Goal: Information Seeking & Learning: Check status

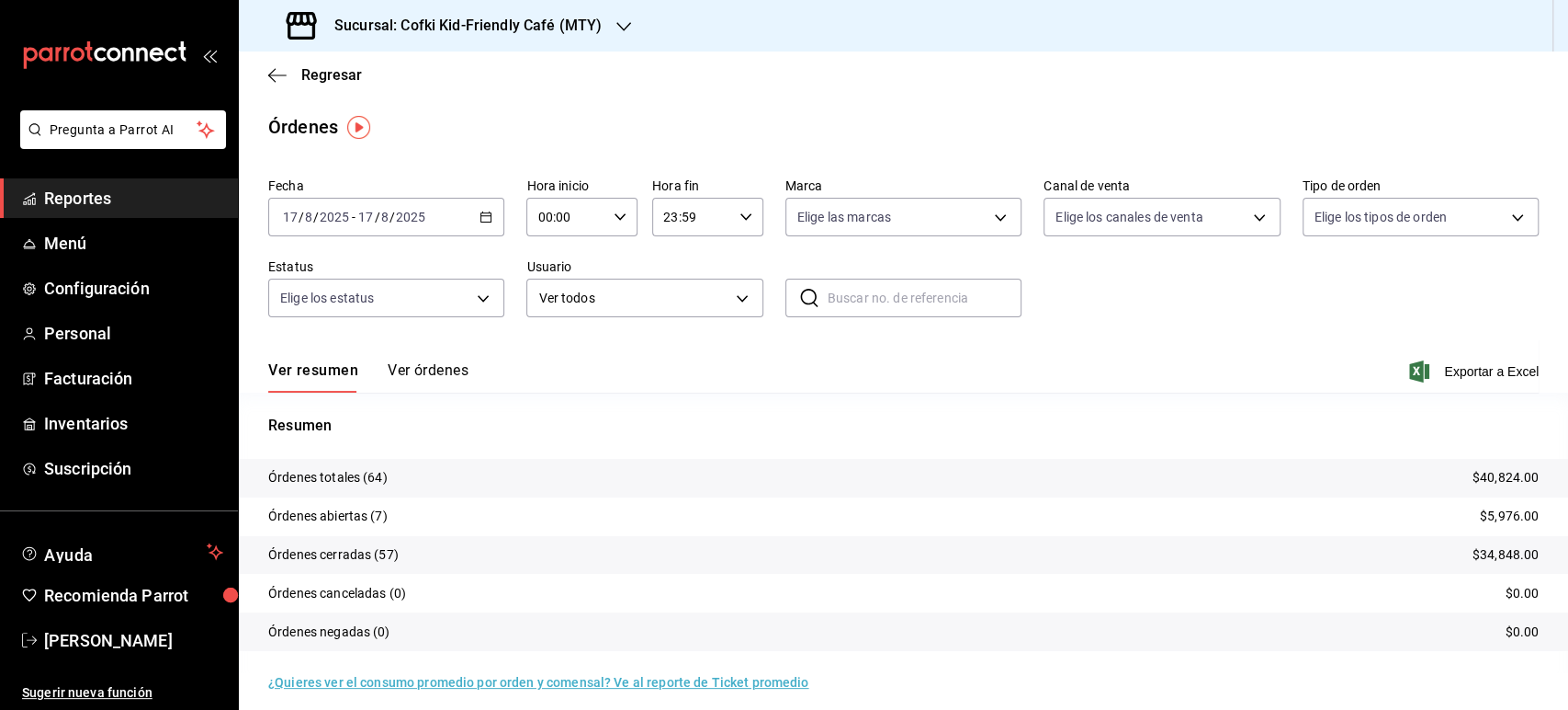
click at [424, 368] on button "Ver órdenes" at bounding box center [427, 377] width 80 height 31
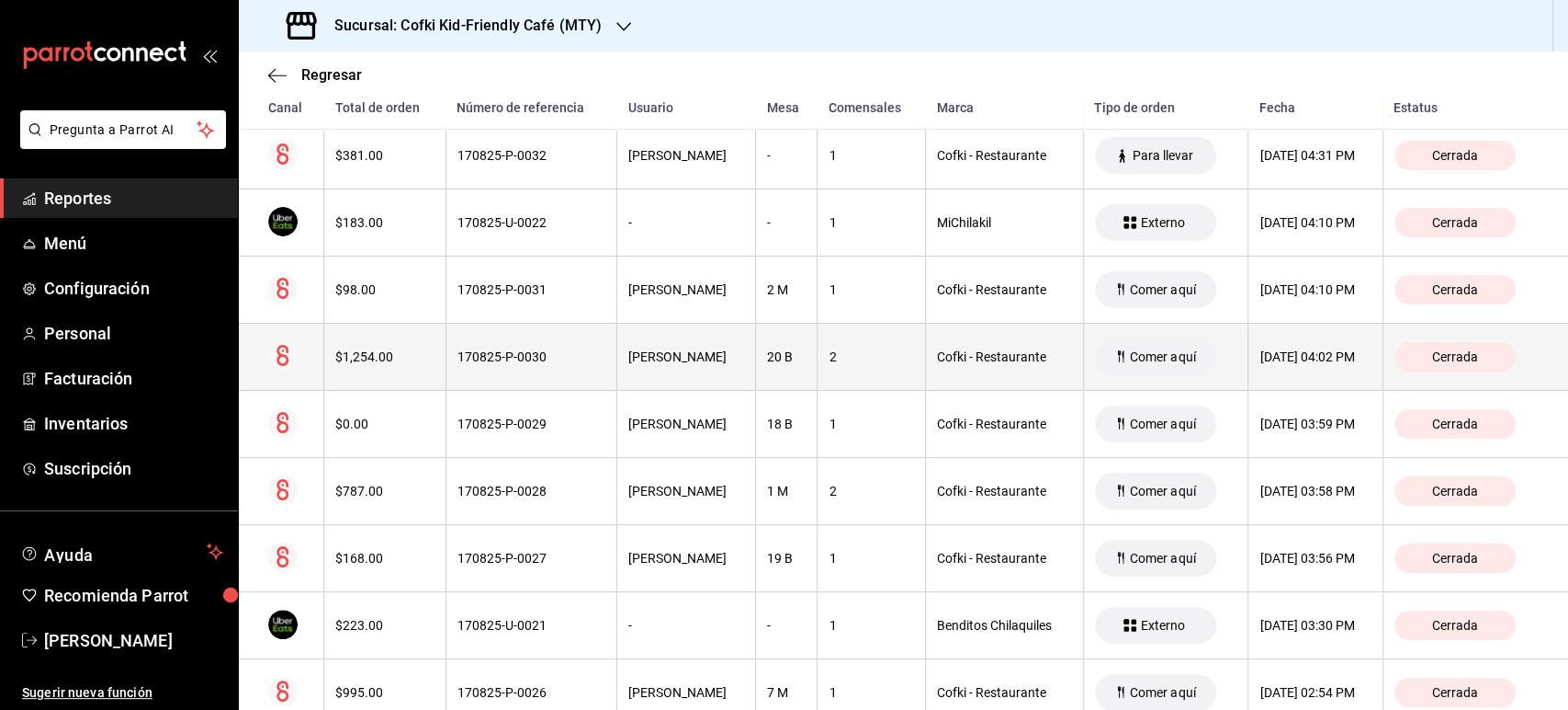
scroll to position [1021, 0]
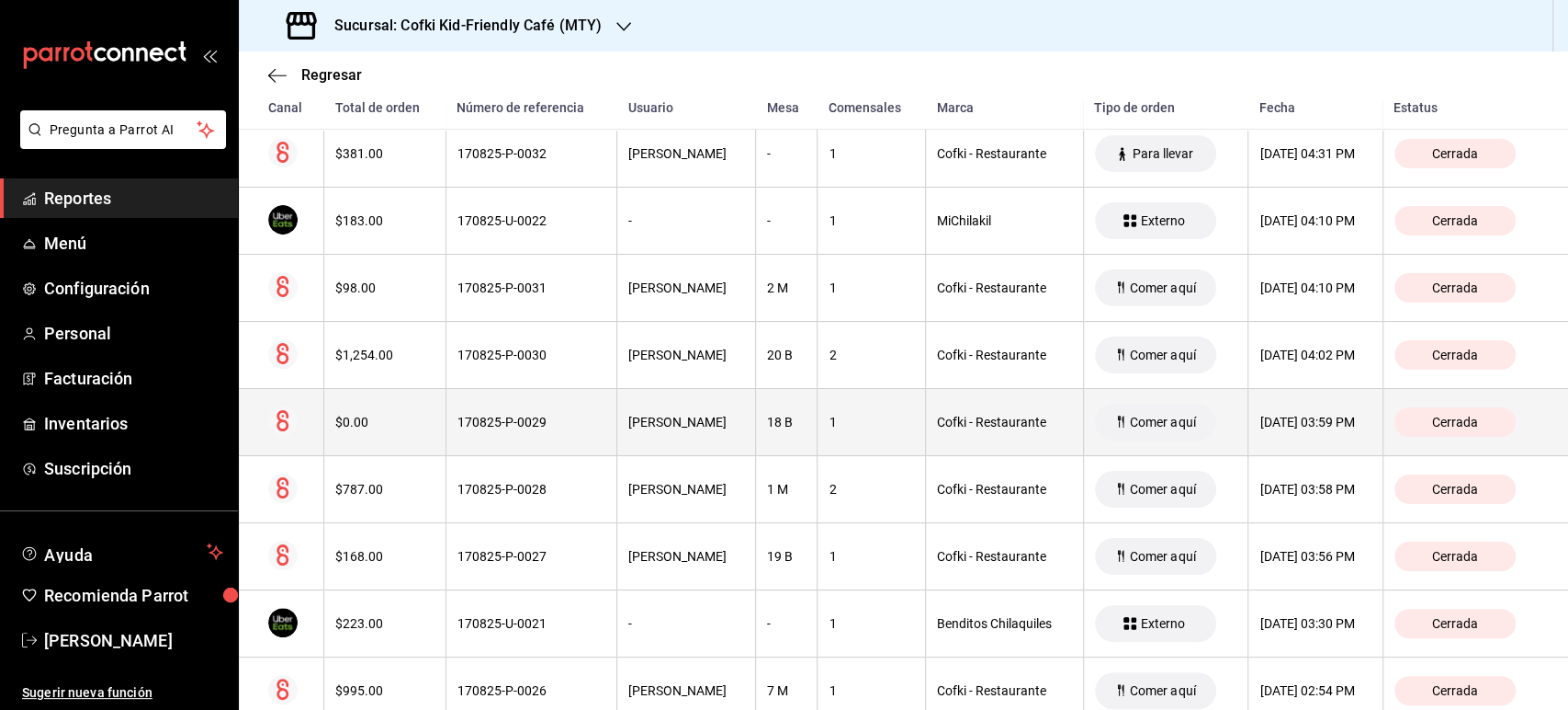
click at [364, 407] on th "$0.00" at bounding box center [386, 422] width 122 height 67
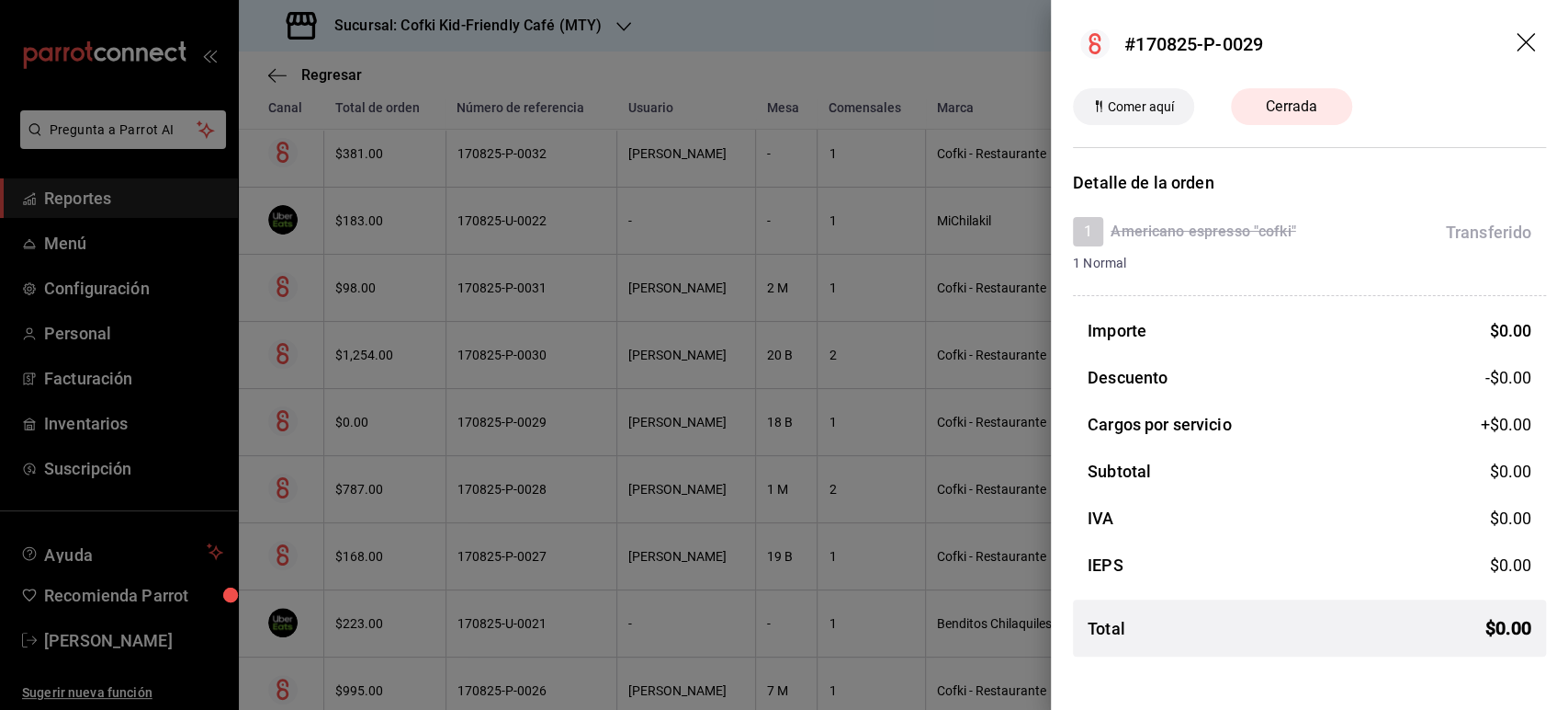
click at [1528, 49] on icon "drag" at bounding box center [1528, 44] width 22 height 22
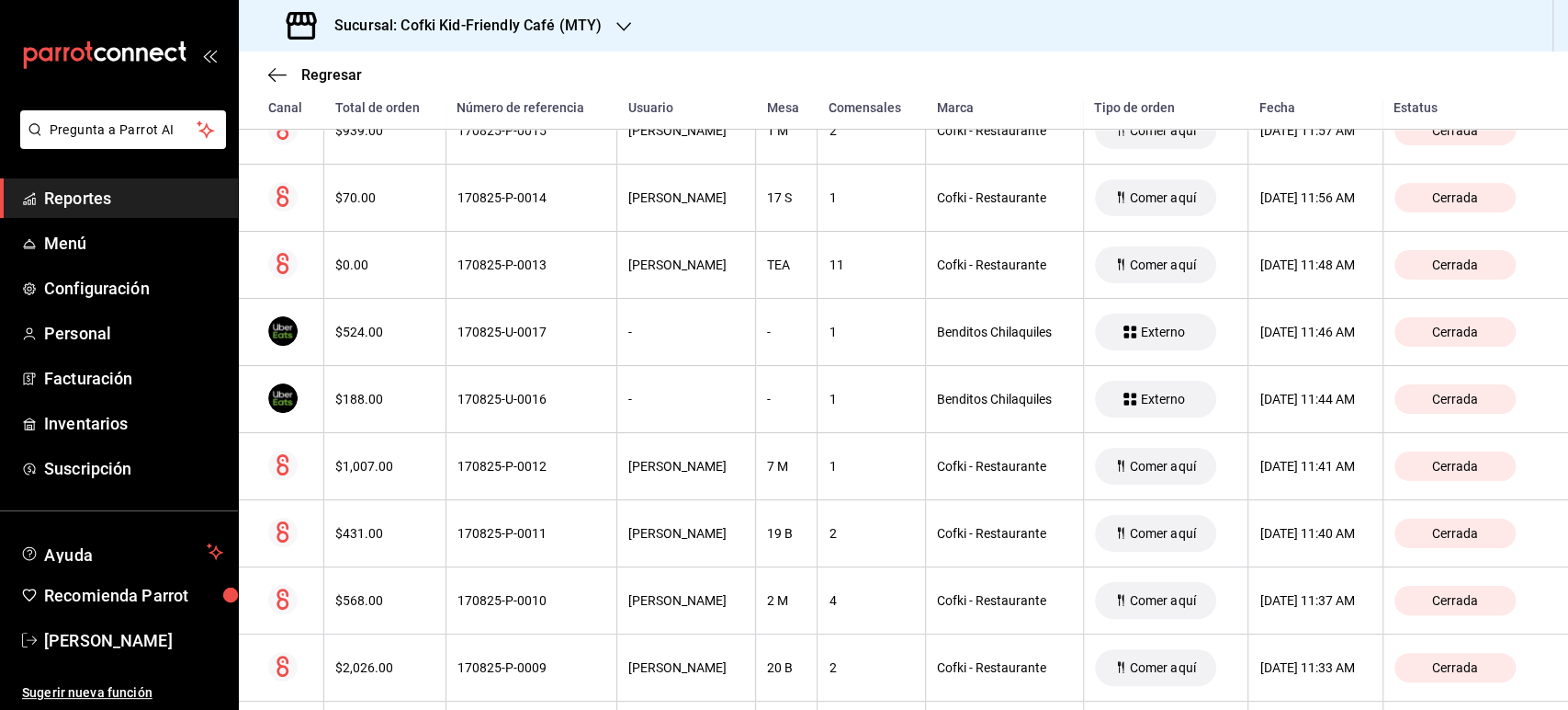
scroll to position [2553, 0]
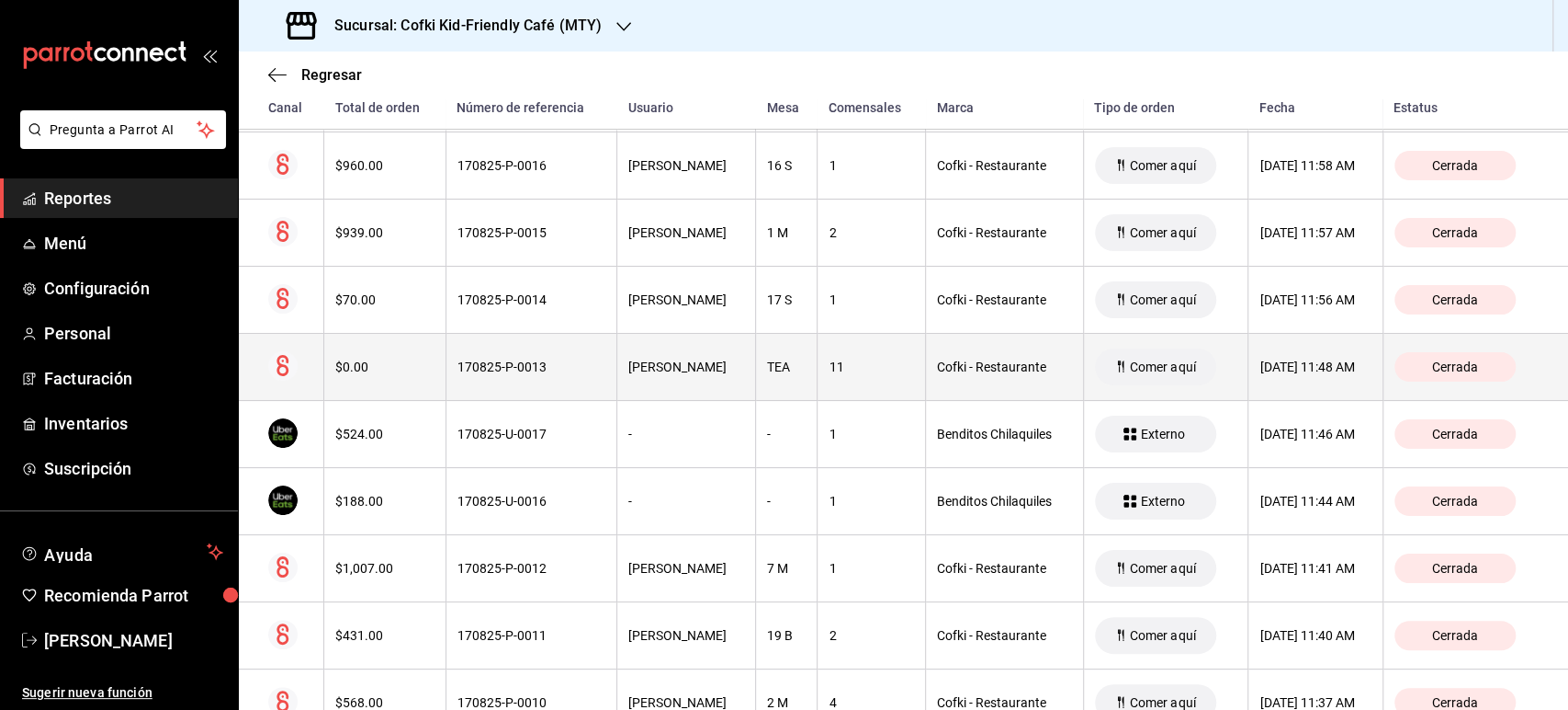
click at [376, 359] on div "$0.00" at bounding box center [384, 367] width 99 height 15
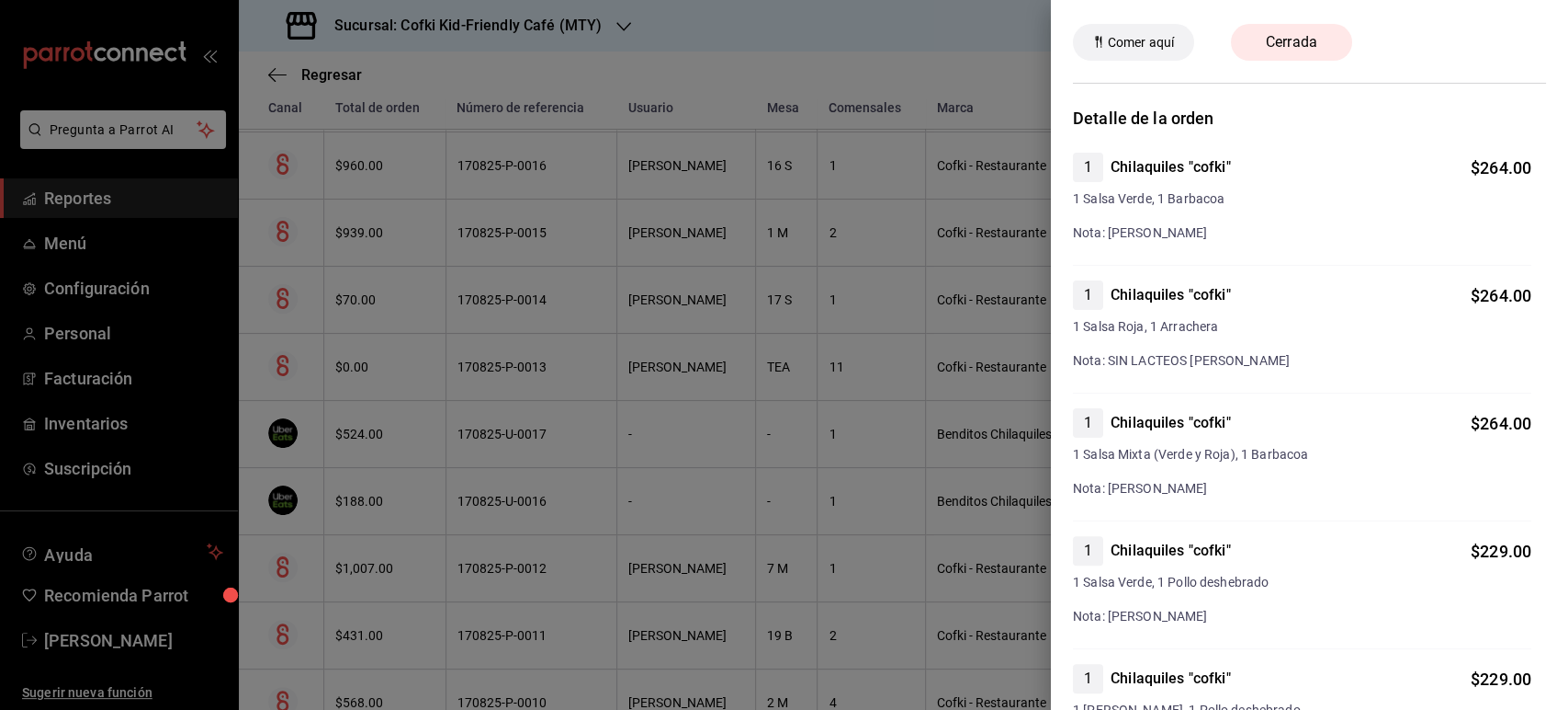
scroll to position [0, 0]
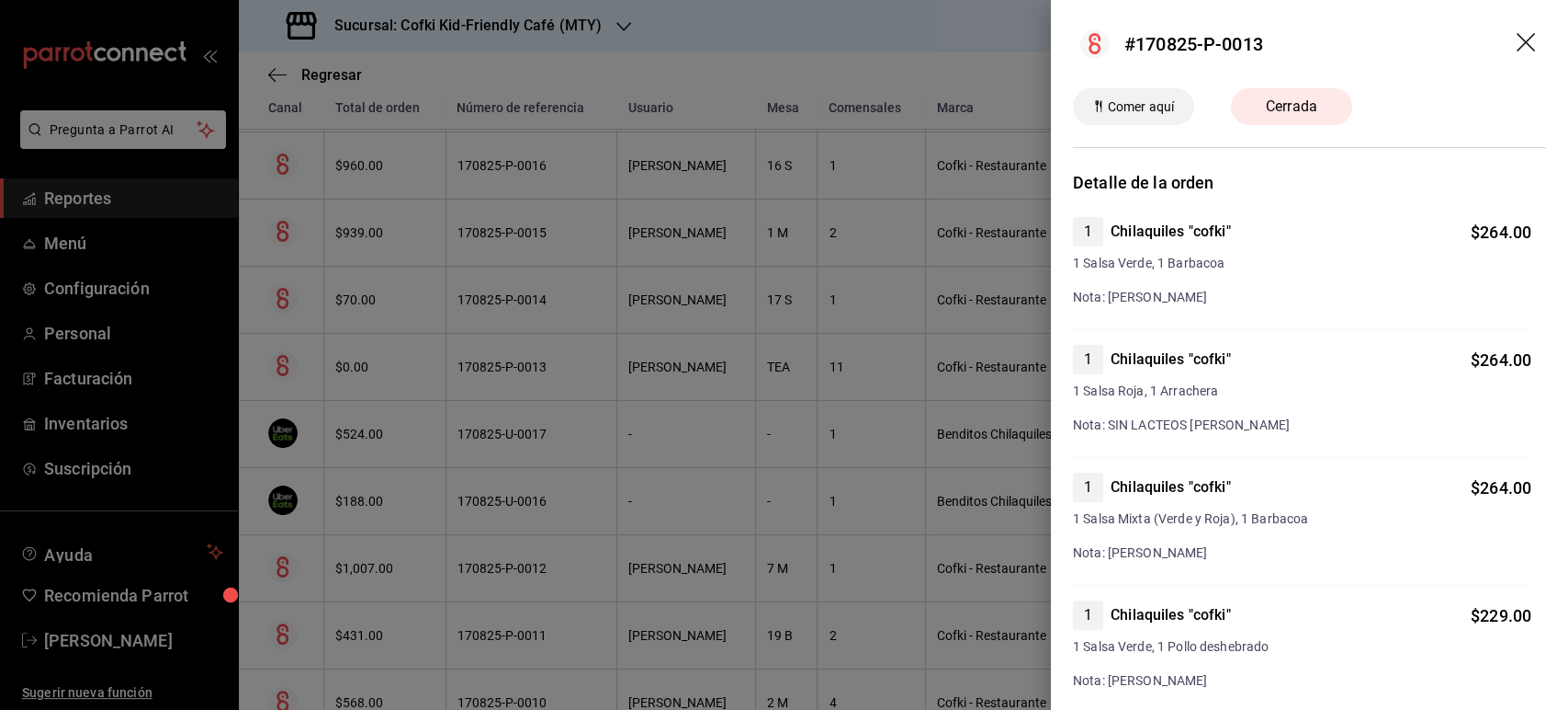
click at [1520, 34] on icon "drag" at bounding box center [1528, 44] width 22 height 22
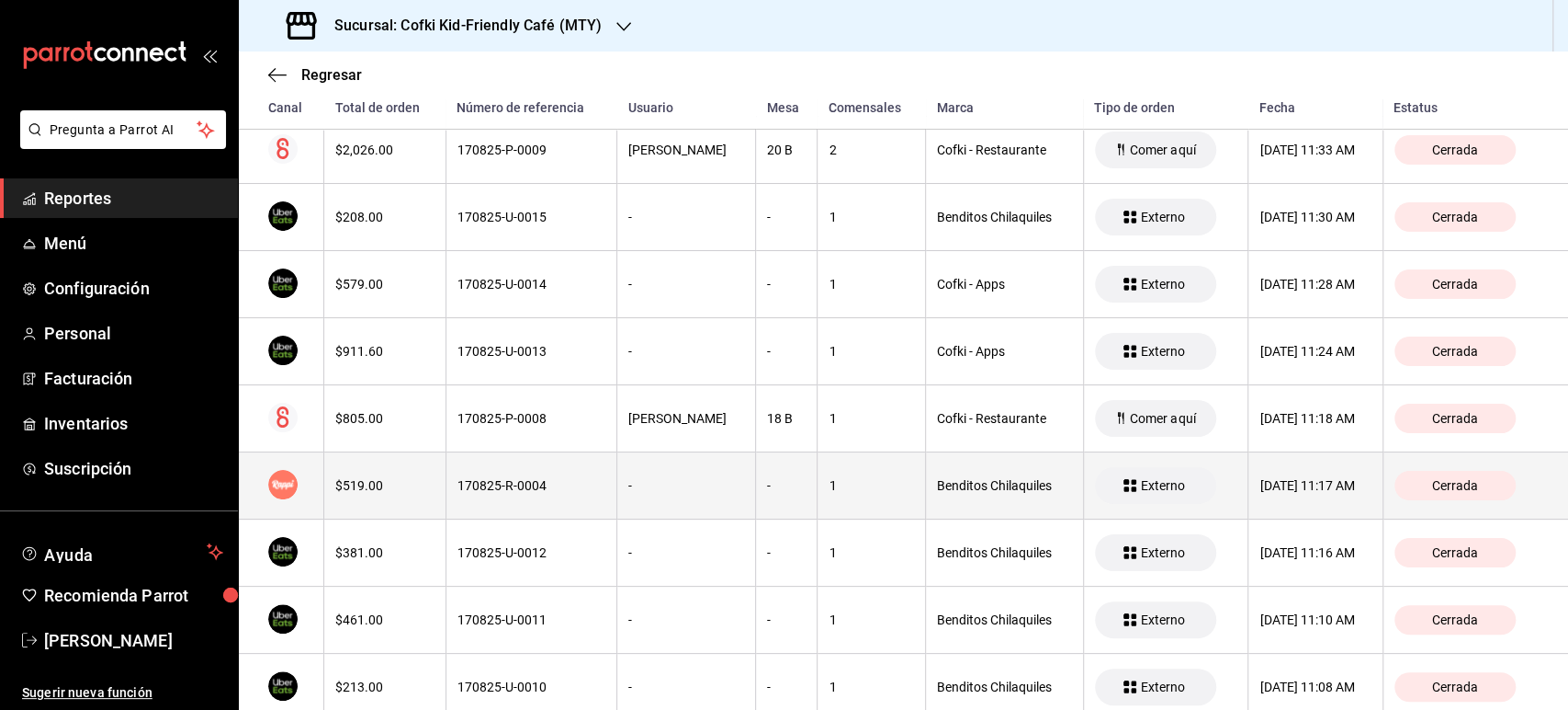
scroll to position [3268, 0]
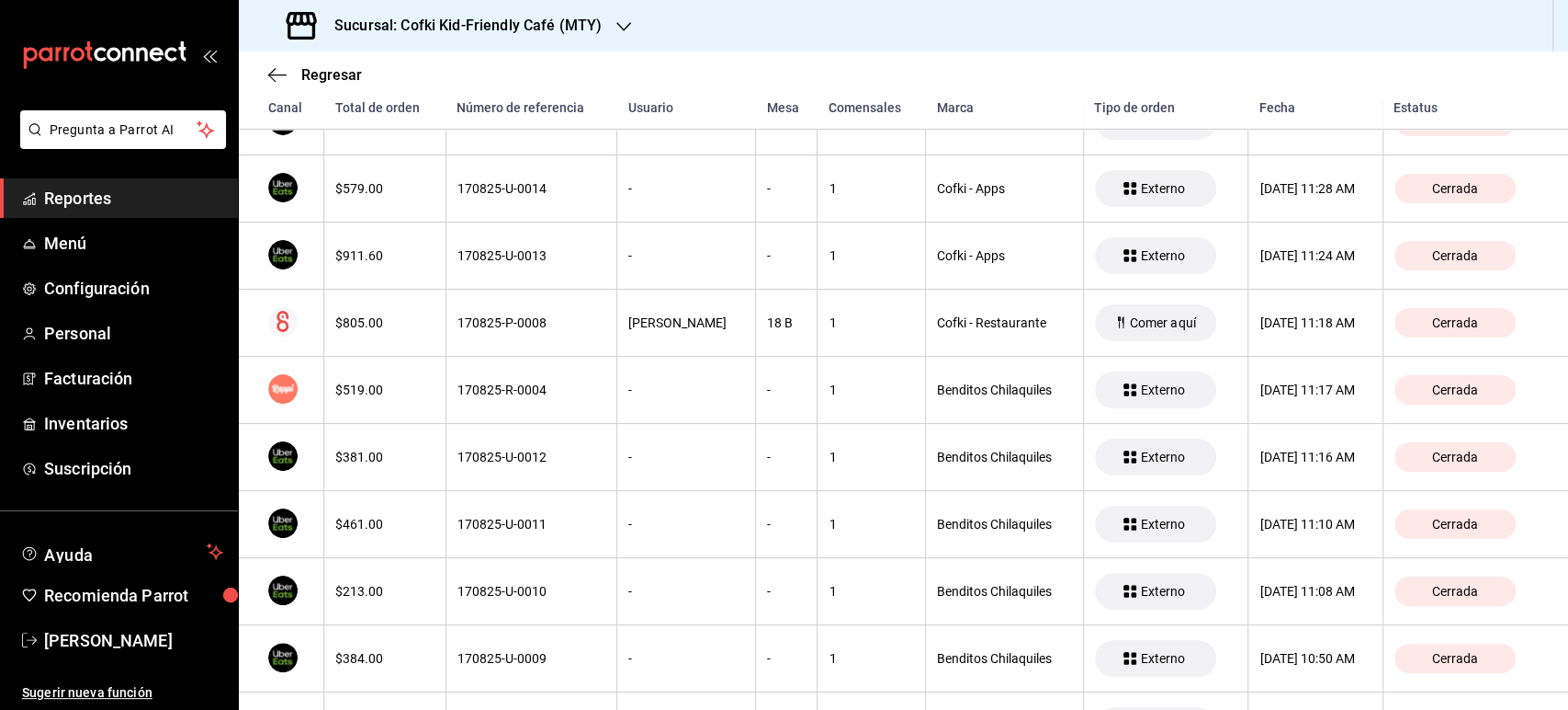
click at [319, 85] on div "Regresar" at bounding box center [903, 75] width 1329 height 47
click at [329, 86] on div "Regresar" at bounding box center [903, 75] width 1329 height 47
click at [338, 67] on span "Regresar" at bounding box center [332, 75] width 61 height 18
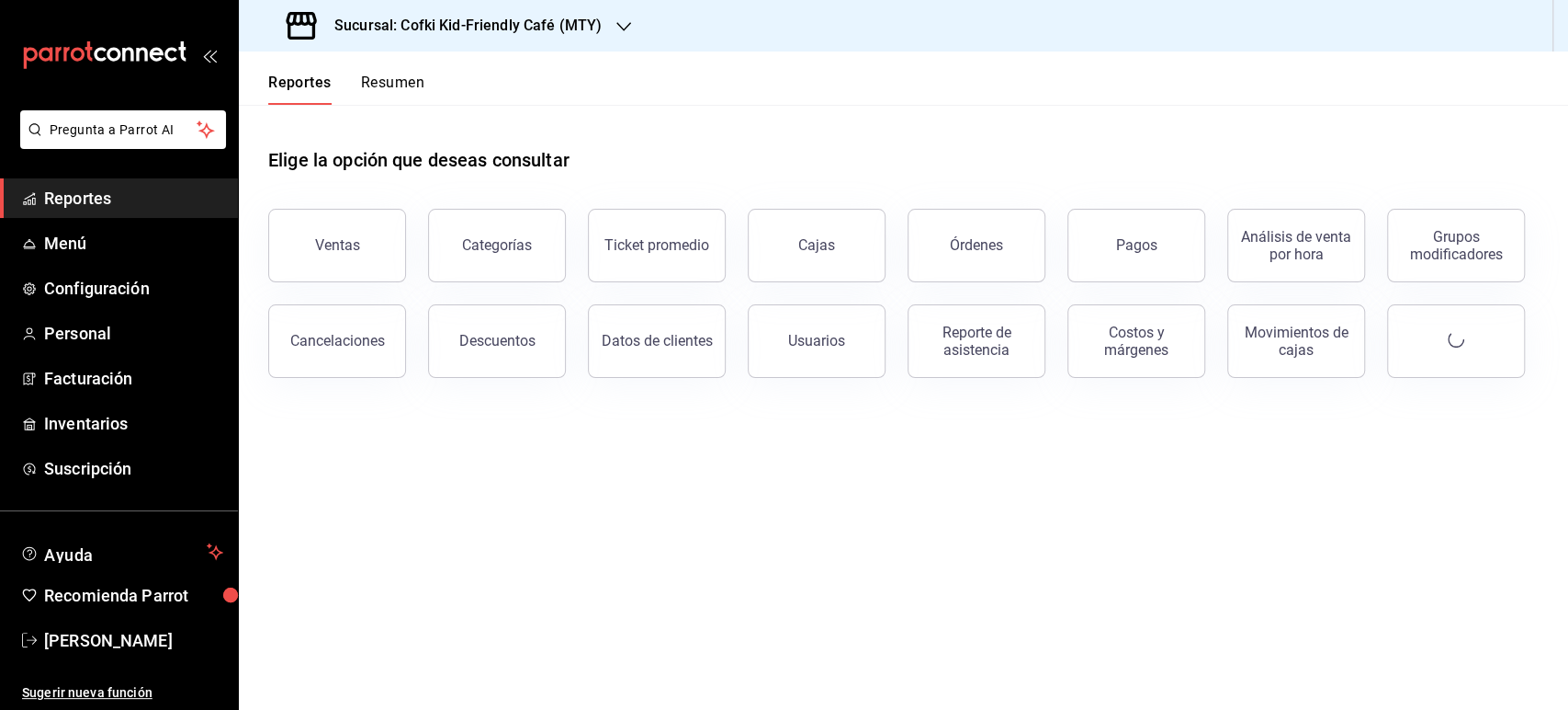
click at [572, 20] on h3 "Sucursal: Cofki Kid-Friendly Café (MTY)" at bounding box center [461, 26] width 282 height 22
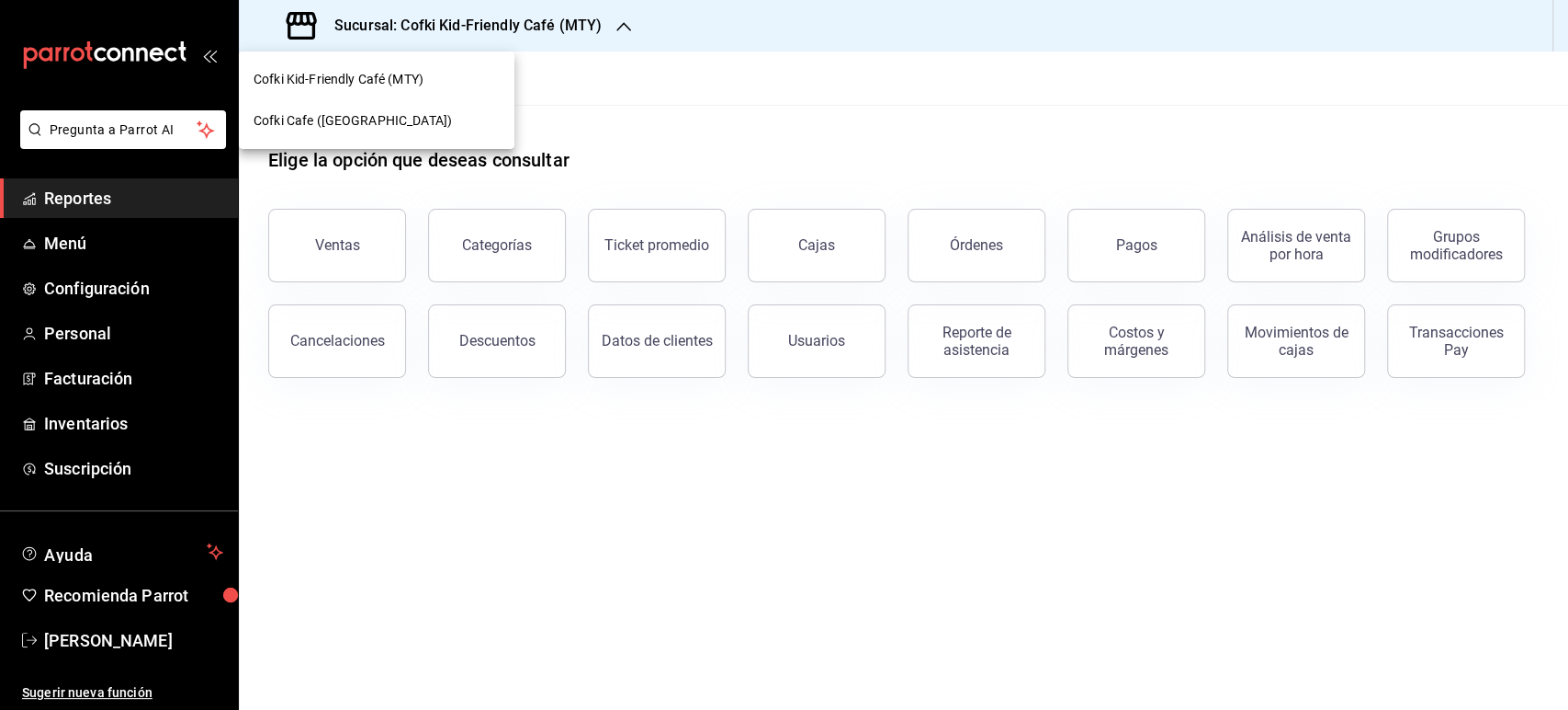
click at [357, 118] on span "Cofki Cafe ([GEOGRAPHIC_DATA])" at bounding box center [352, 120] width 199 height 19
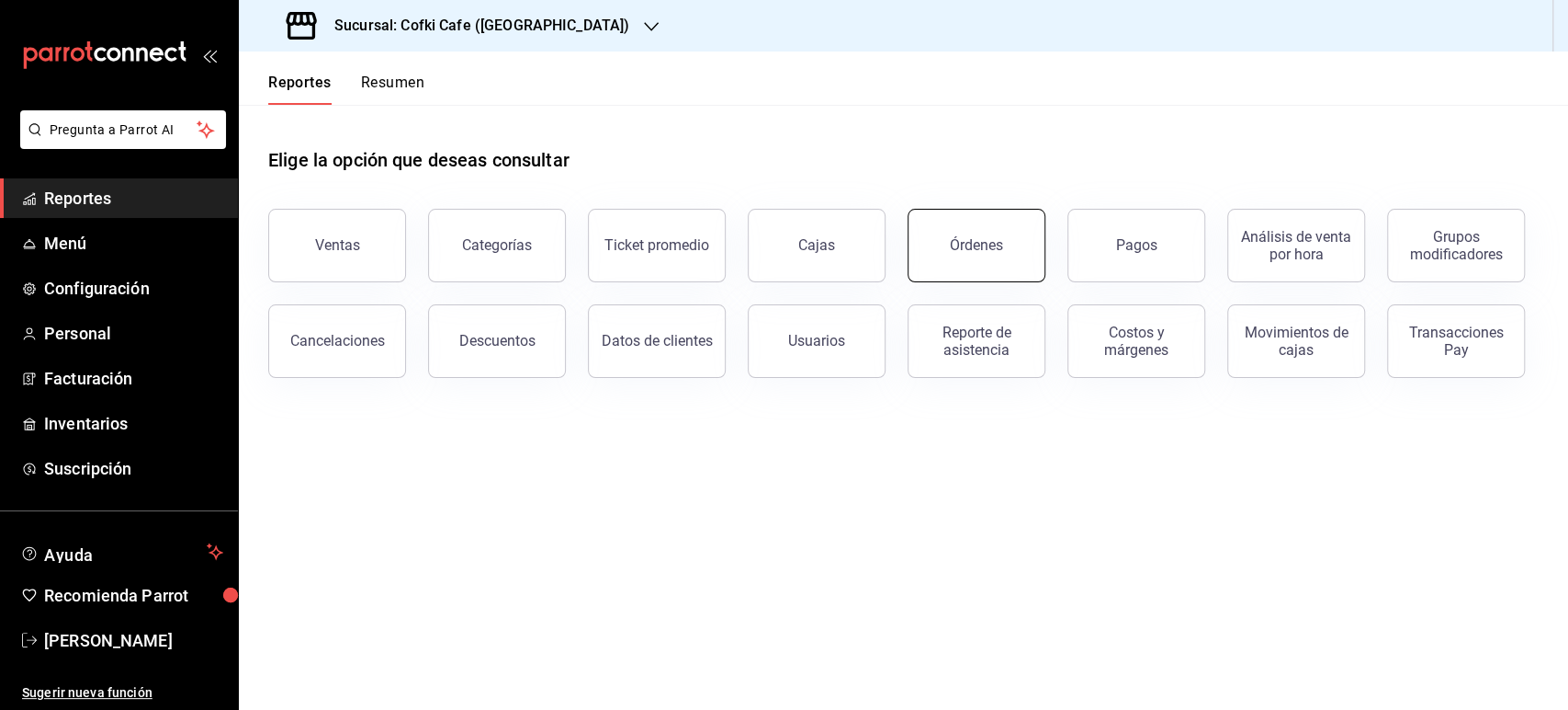
click at [975, 242] on div "Órdenes" at bounding box center [977, 244] width 54 height 18
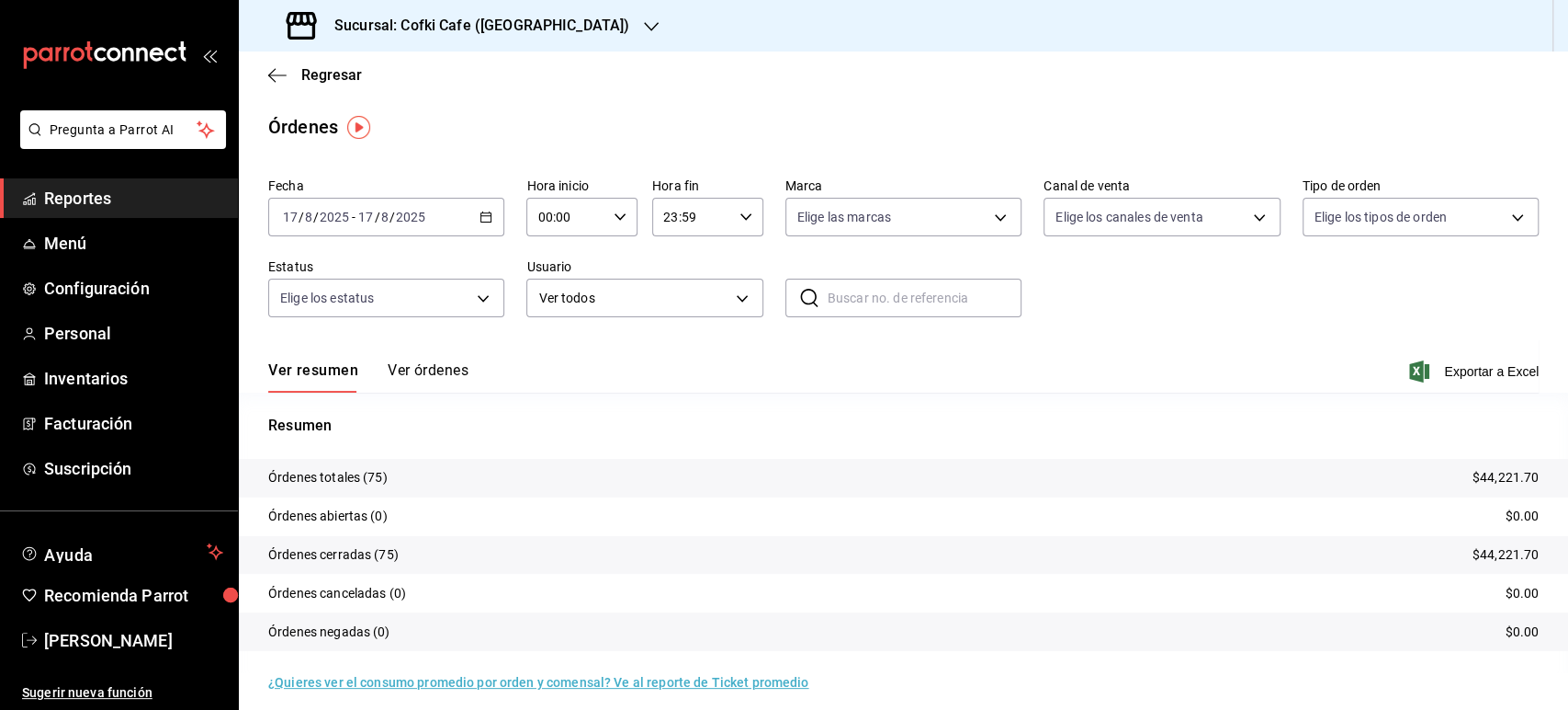
click at [544, 23] on h3 "Sucursal: Cofki Cafe ([GEOGRAPHIC_DATA])" at bounding box center [475, 26] width 310 height 22
click at [424, 77] on span "Cofki Kid-Friendly Café (MTY)" at bounding box center [339, 79] width 170 height 19
click at [441, 368] on button "Ver órdenes" at bounding box center [427, 377] width 80 height 31
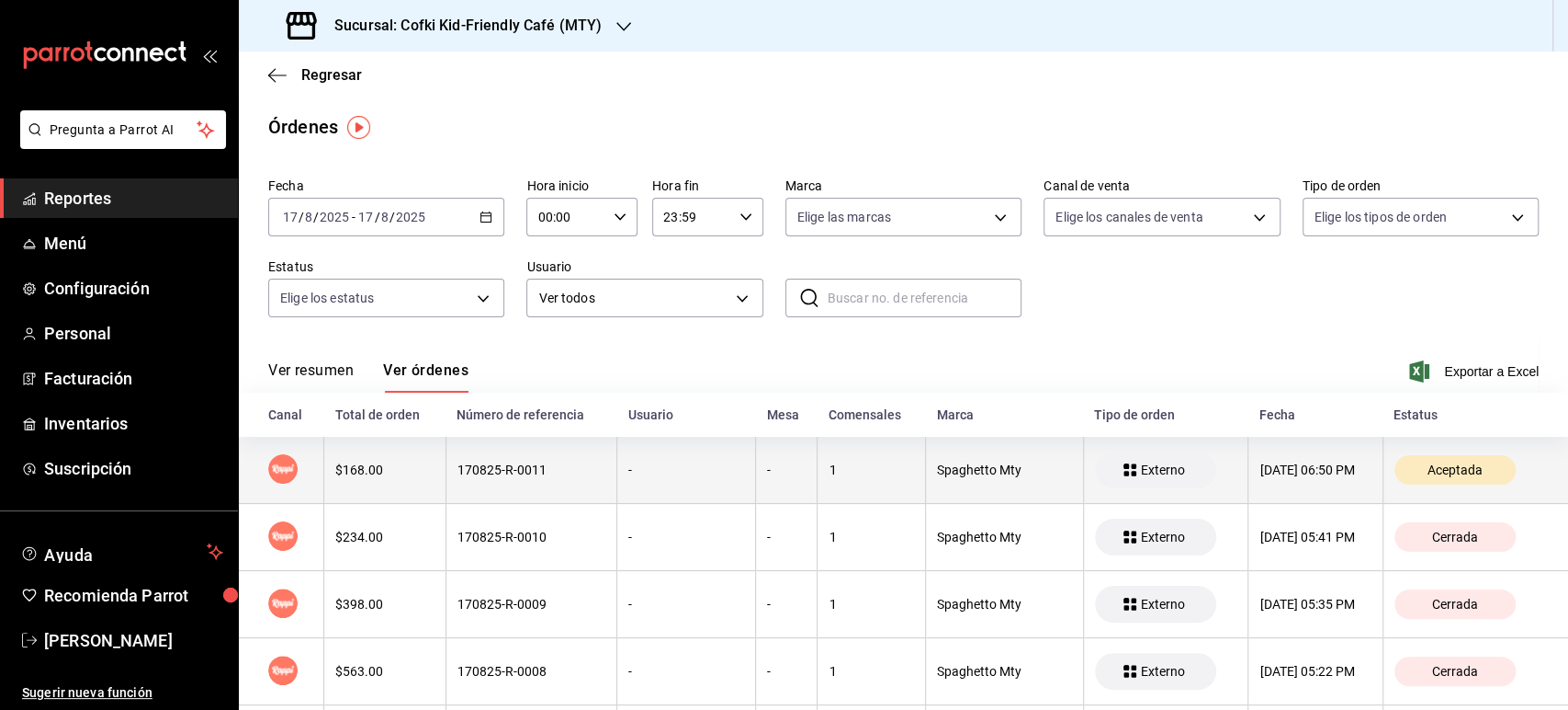
click at [386, 467] on div "$168.00" at bounding box center [384, 470] width 99 height 15
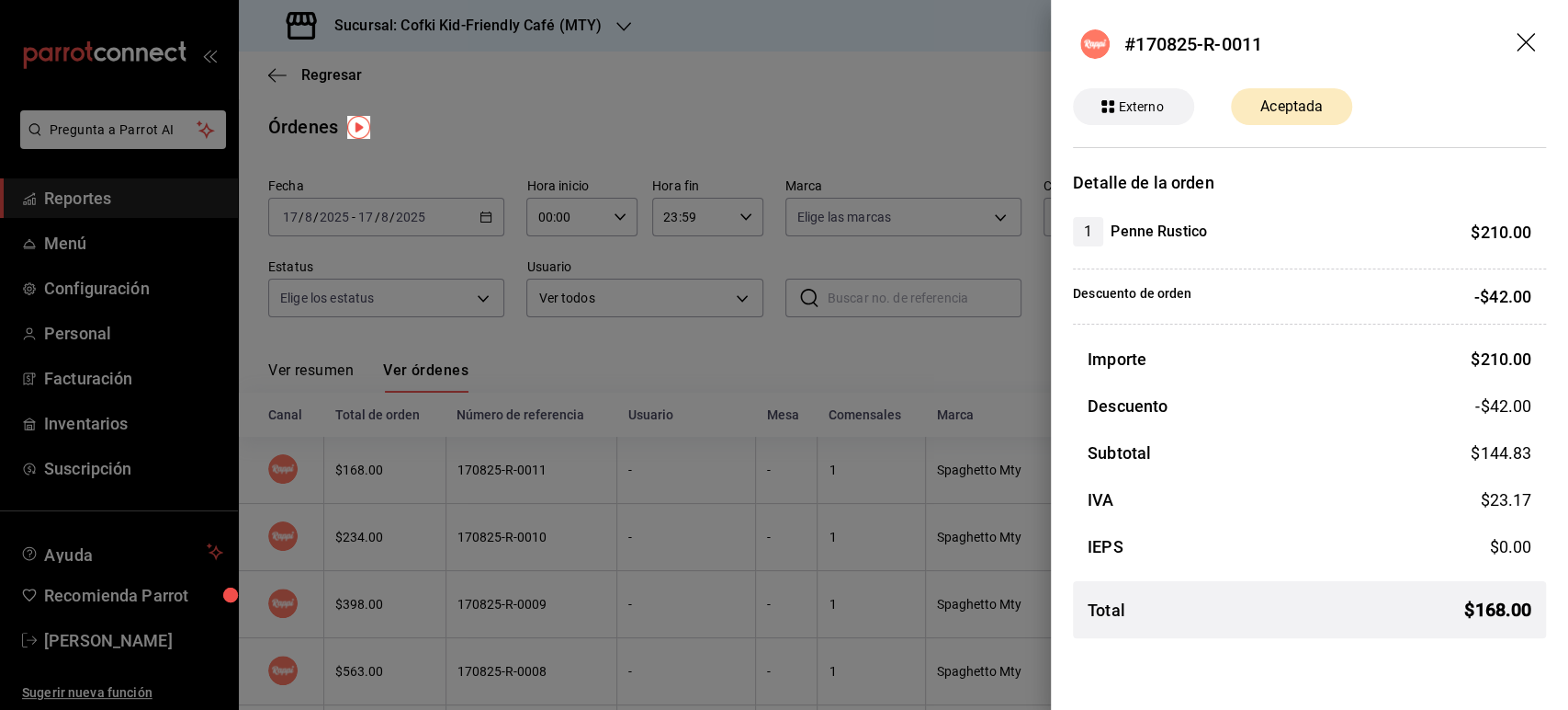
click at [1522, 44] on icon "drag" at bounding box center [1528, 44] width 22 height 22
